Goal: Information Seeking & Learning: Compare options

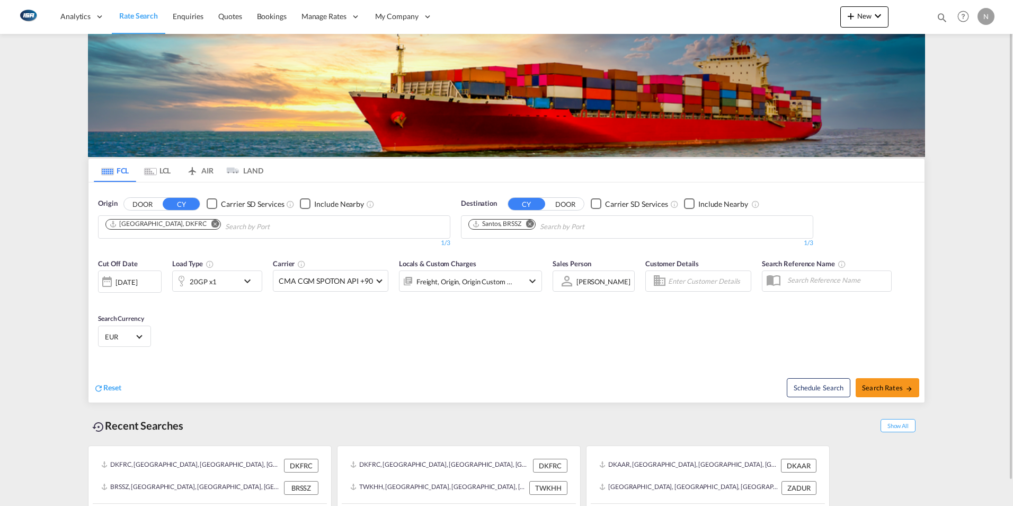
click at [211, 224] on md-icon "Remove" at bounding box center [215, 223] width 8 height 8
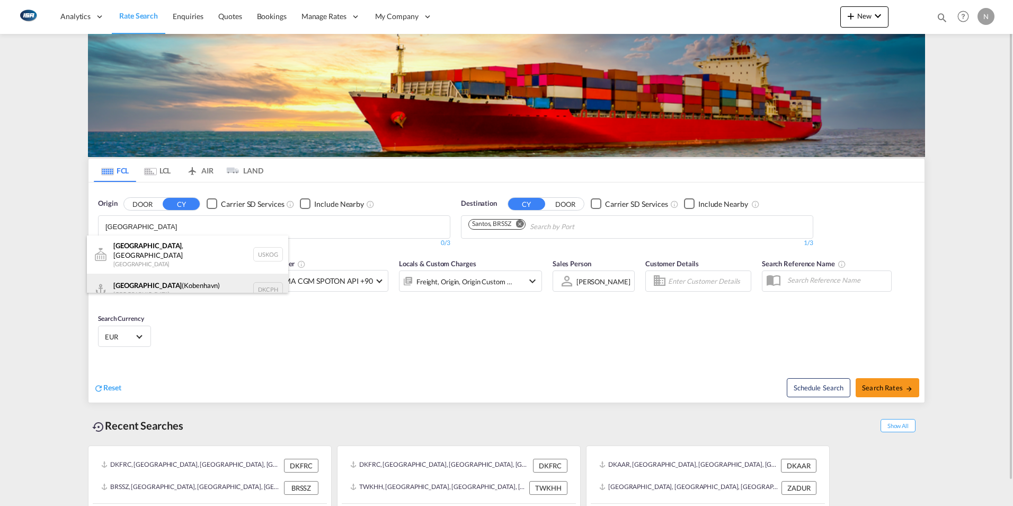
type input "[GEOGRAPHIC_DATA]"
click at [136, 280] on div "[GEOGRAPHIC_DATA] ([GEOGRAPHIC_DATA]) Denmark DKCPH" at bounding box center [187, 289] width 201 height 32
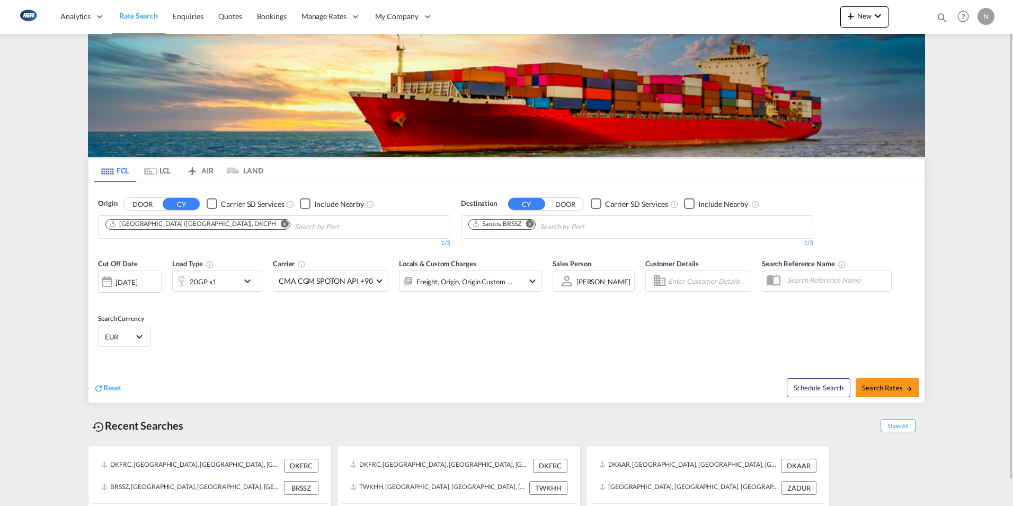
click at [530, 224] on md-icon "Remove" at bounding box center [530, 223] width 8 height 8
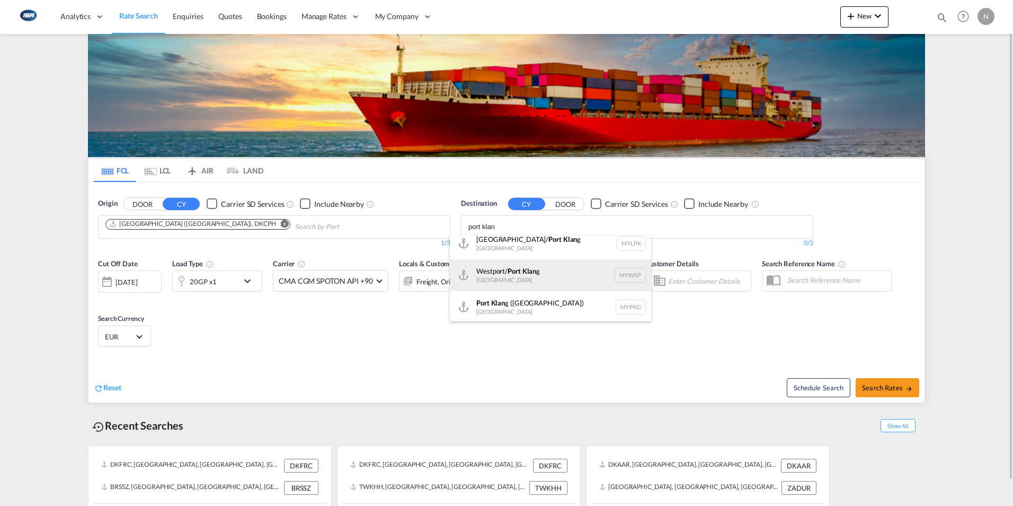
scroll to position [10, 0]
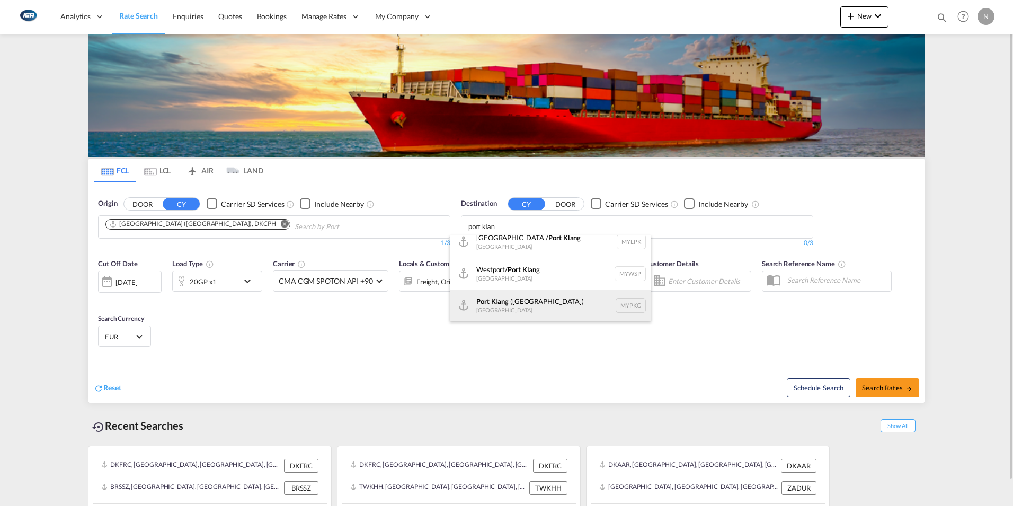
type input "port klan"
click at [525, 307] on div "Port Klan g ([GEOGRAPHIC_DATA]) [GEOGRAPHIC_DATA] MYPKG" at bounding box center [550, 305] width 201 height 32
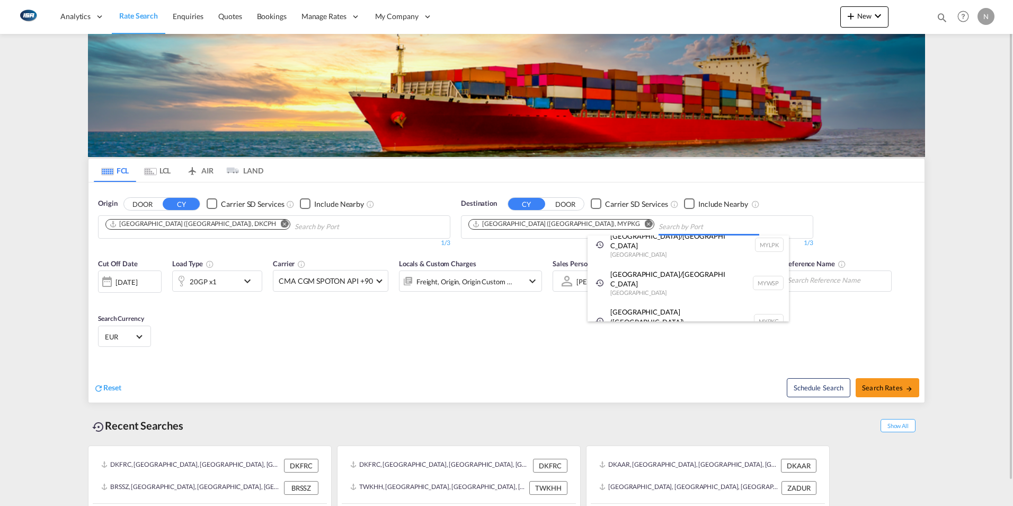
scroll to position [0, 0]
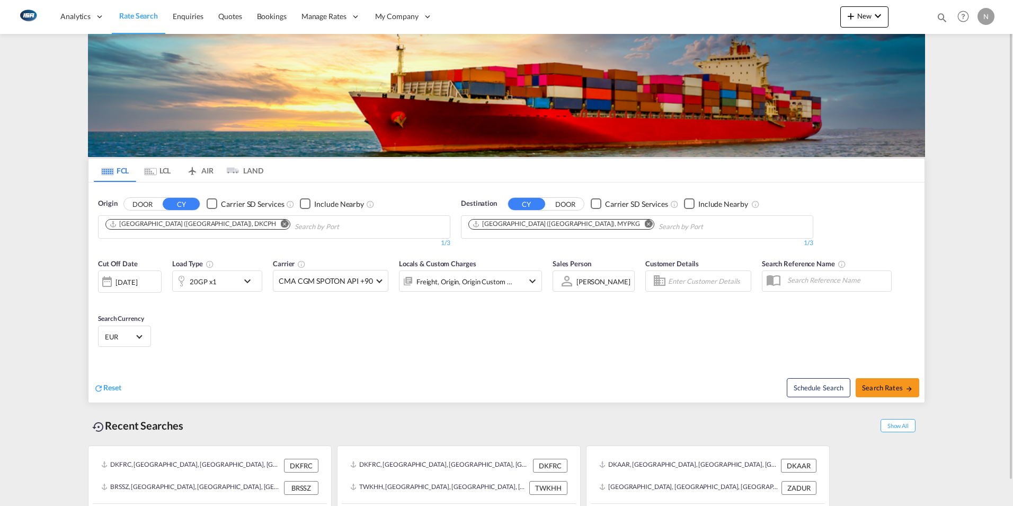
click at [140, 338] on md-select-value "EUR" at bounding box center [124, 336] width 41 height 15
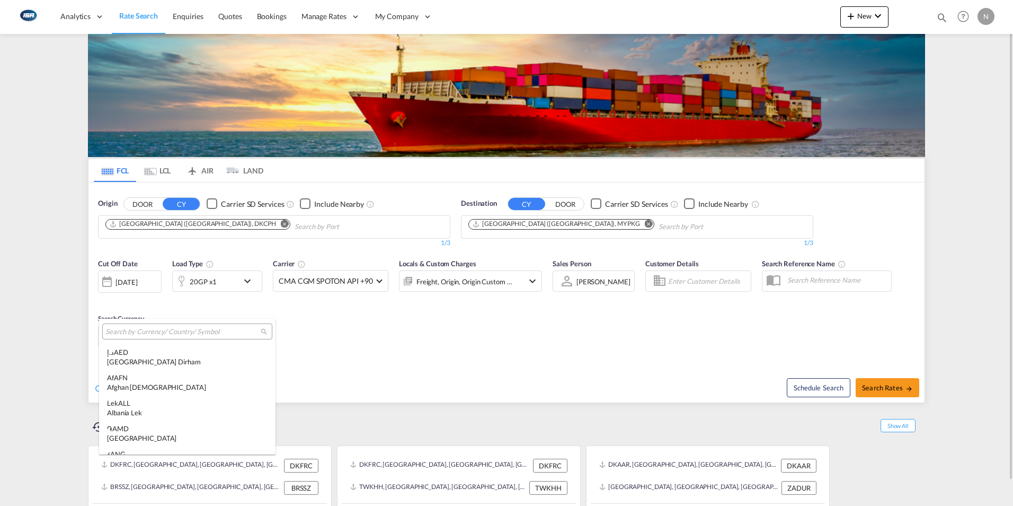
scroll to position [1064, 0]
click at [139, 332] on input "search" at bounding box center [182, 332] width 155 height 10
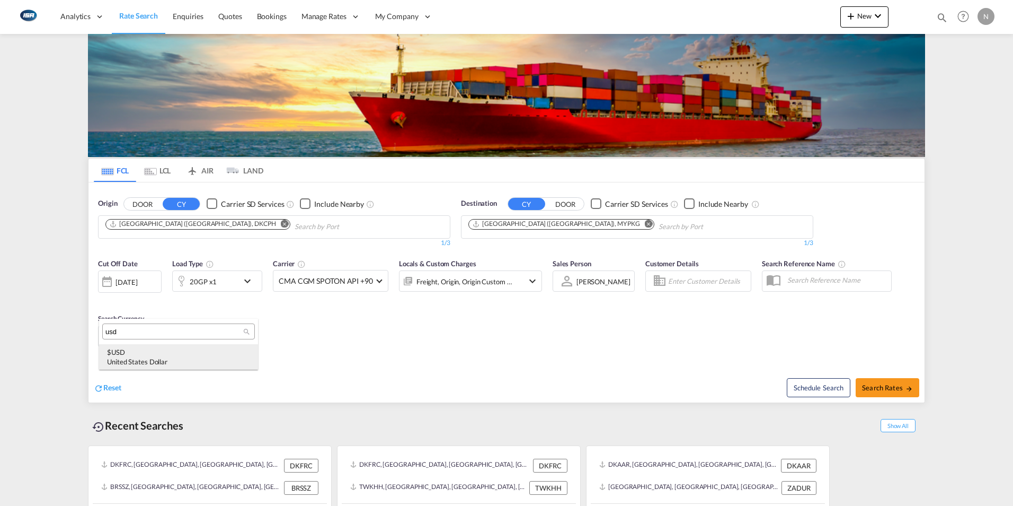
type input "usd"
click at [120, 358] on div "United States Dollar" at bounding box center [178, 362] width 143 height 10
click at [885, 390] on span "Search Rates" at bounding box center [887, 387] width 51 height 8
type input "DKCPH to MYPKG / [DATE]"
